Goal: Information Seeking & Learning: Learn about a topic

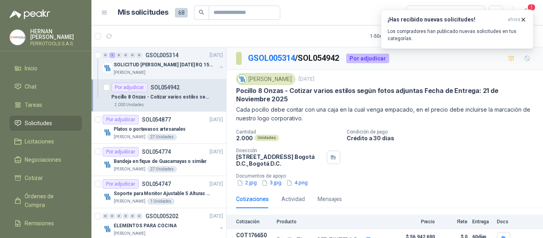
scroll to position [73, 0]
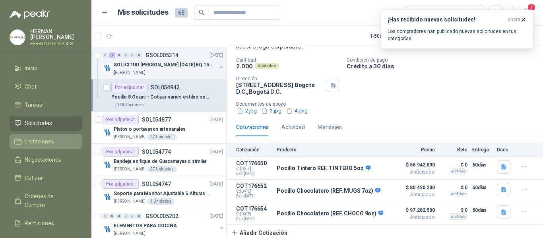
drag, startPoint x: 0, startPoint y: 0, endPoint x: 49, endPoint y: 137, distance: 145.8
click at [49, 137] on span "Licitaciones" at bounding box center [39, 141] width 29 height 9
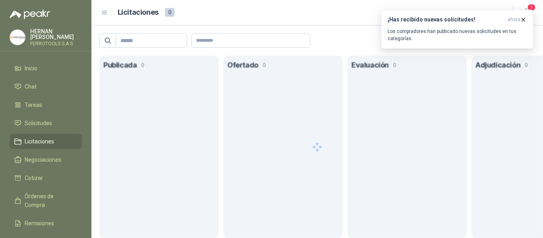
click at [29, 134] on link "Licitaciones" at bounding box center [46, 141] width 72 height 15
click at [30, 121] on span "Solicitudes" at bounding box center [38, 123] width 27 height 9
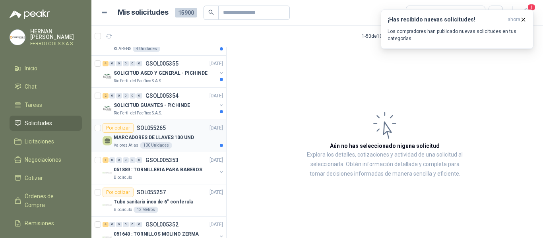
scroll to position [40, 0]
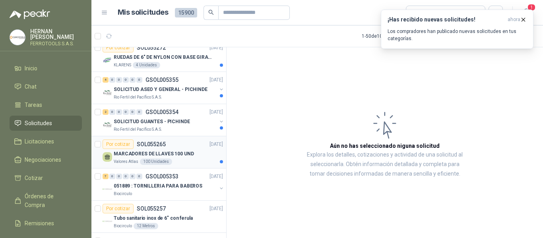
click at [189, 152] on p "MARCADORES DE LLAVES 100 UND" at bounding box center [154, 154] width 80 height 8
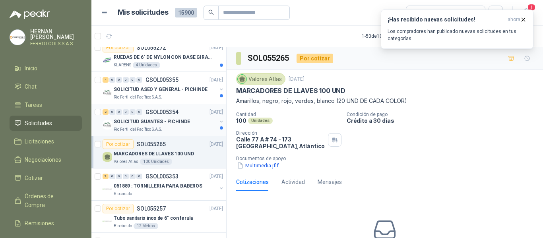
click at [193, 118] on div "SOLICITUD GUANTES - PICHINDE" at bounding box center [165, 122] width 103 height 10
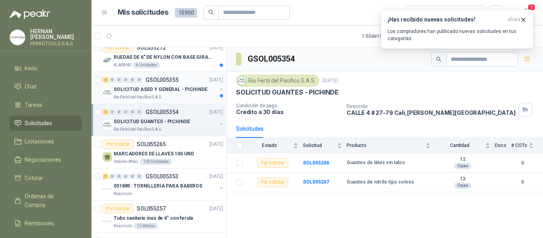
click at [183, 95] on div "Rio Fertil del Pacífico S.A.S." at bounding box center [165, 97] width 103 height 6
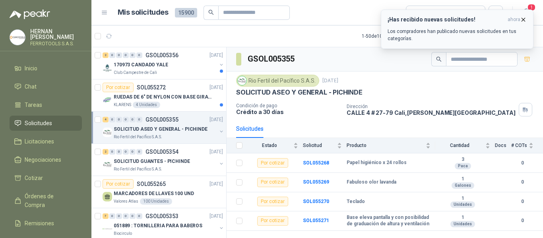
click at [412, 29] on p "Los compradores han publicado nuevas solicitudes en tus categorías." at bounding box center [457, 35] width 139 height 14
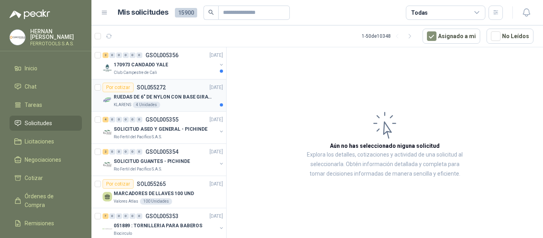
click at [189, 94] on p "RUEDAS DE 6" DE NYLON CON BASE GIRATORIA EN ACERO INOXIDABLE" at bounding box center [163, 97] width 99 height 8
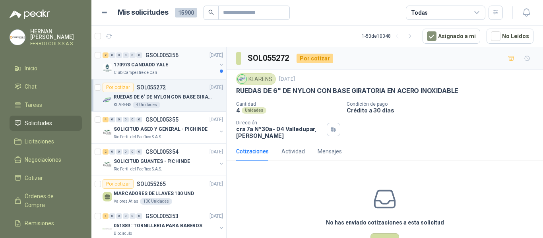
click at [183, 72] on div "Club Campestre de Cali" at bounding box center [165, 73] width 103 height 6
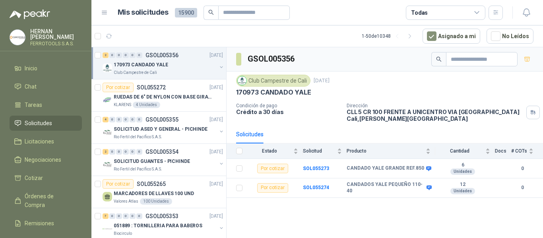
click at [319, 203] on div "GSOL005356 Club Campestre de Cali [DATE] 170973 CANDADO YALE Condición de pago …" at bounding box center [385, 144] width 317 height 194
